Goal: Transaction & Acquisition: Purchase product/service

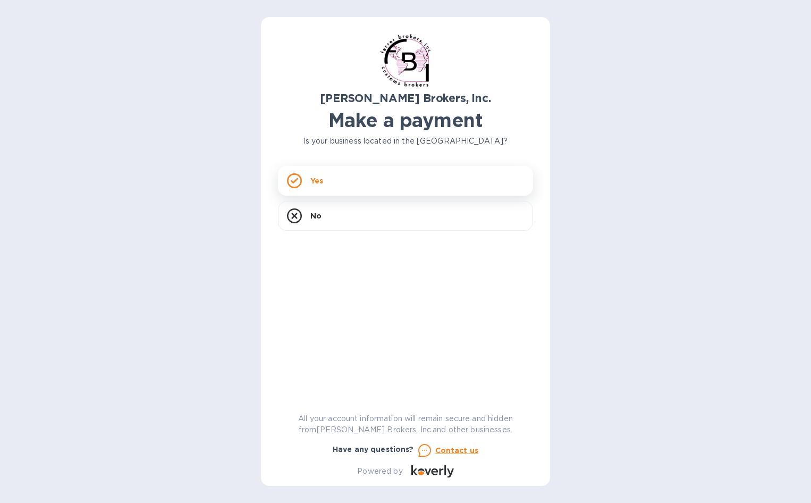
click at [353, 179] on div "Yes" at bounding box center [405, 181] width 255 height 30
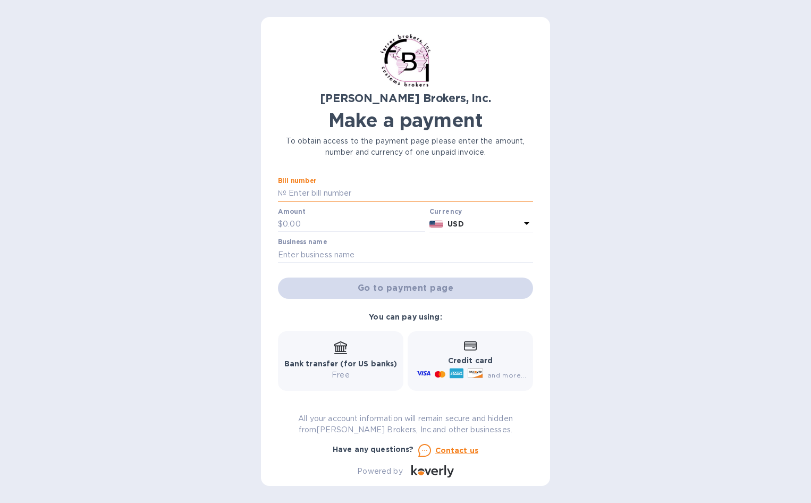
paste input "296882A"
type input "296882A"
click at [317, 224] on input "text" at bounding box center [354, 224] width 142 height 16
type input "170.00"
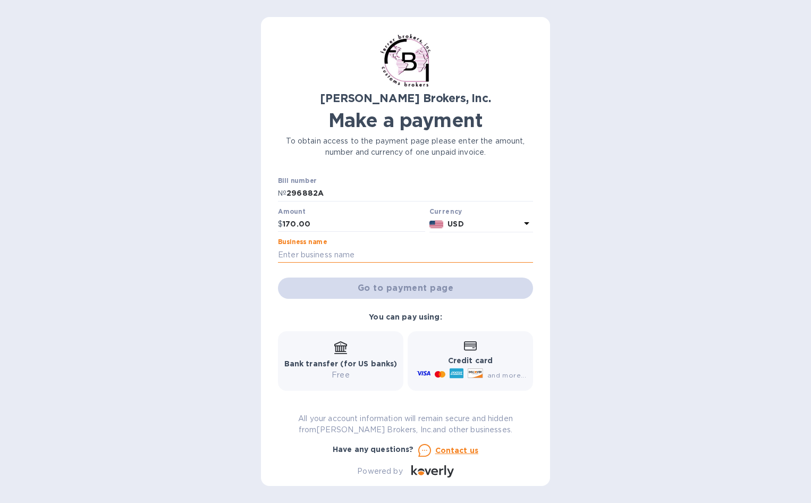
click at [341, 255] on input "text" at bounding box center [405, 255] width 255 height 16
type input "[PERSON_NAME], INc."
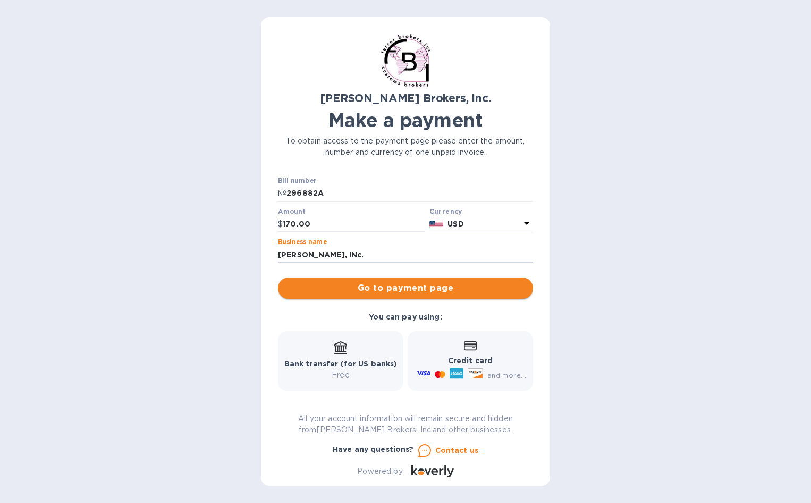
click at [364, 292] on span "Go to payment page" at bounding box center [406, 288] width 238 height 13
